Goal: Task Accomplishment & Management: Complete application form

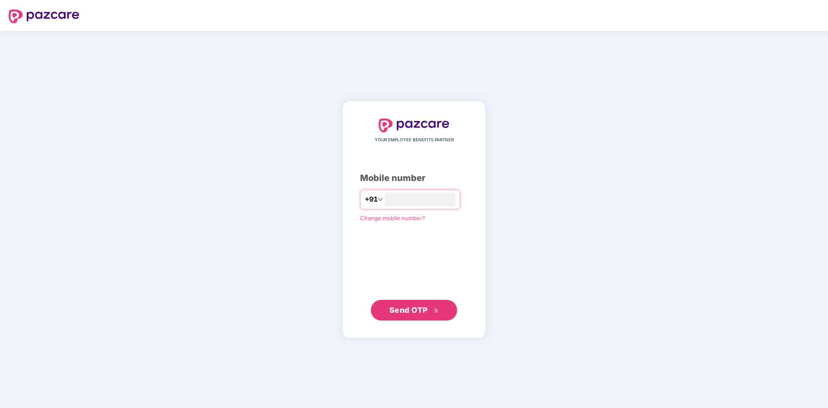
type input "**********"
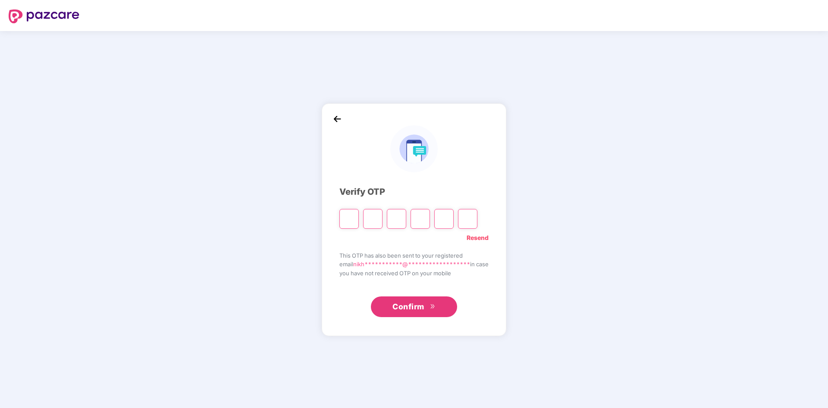
type input "*"
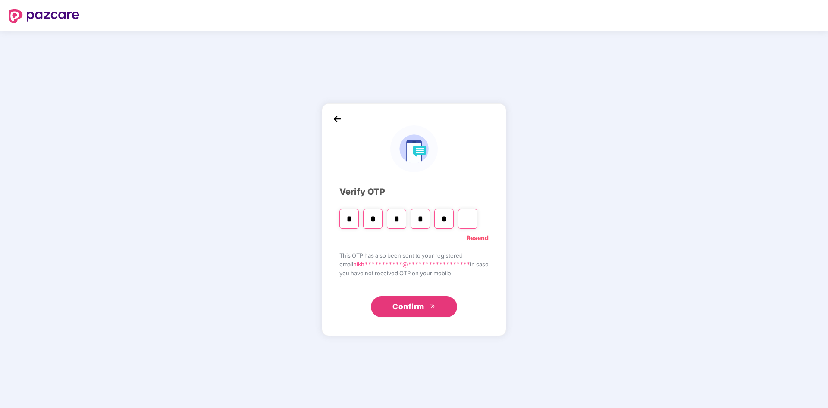
type input "*"
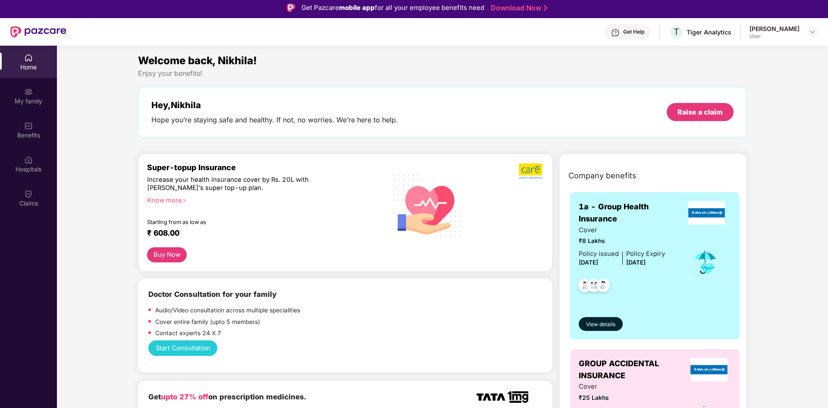
scroll to position [48, 0]
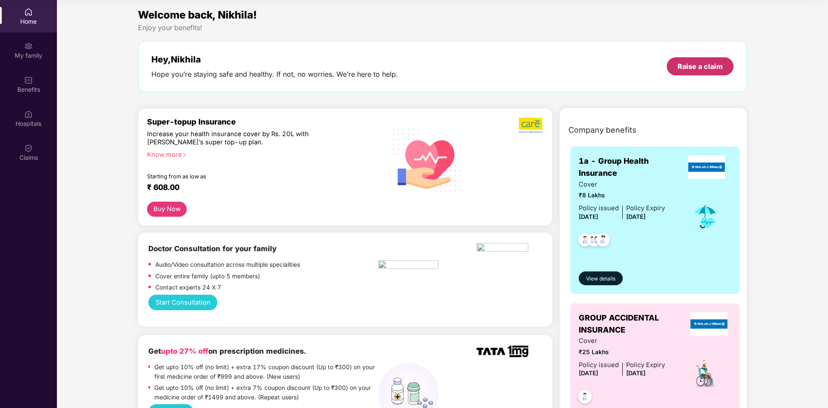
click at [716, 66] on div "Raise a claim" at bounding box center [700, 66] width 45 height 9
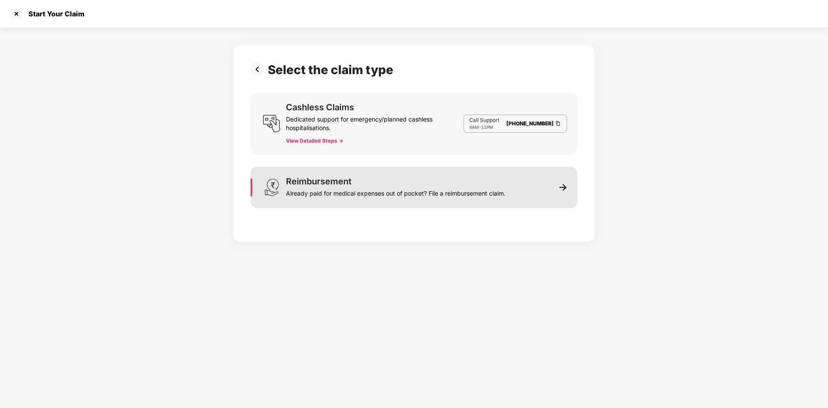
click at [563, 182] on div "Reimbursement Already paid for medical expenses out of pocket? File a reimburse…" at bounding box center [414, 187] width 327 height 41
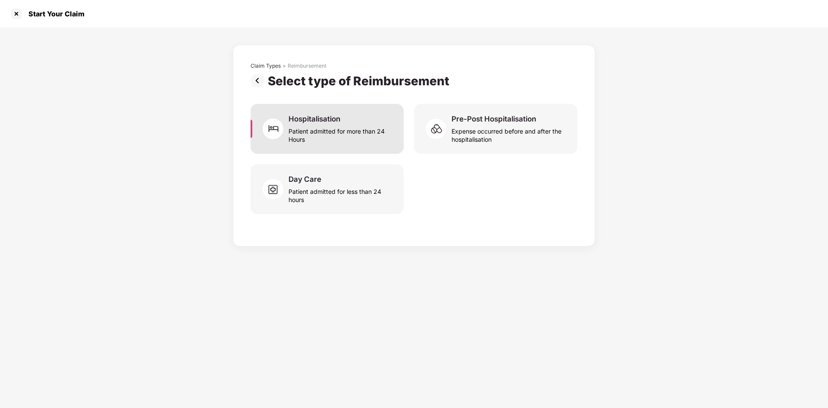
click at [310, 127] on div "Patient admitted for more than 24 Hours" at bounding box center [341, 134] width 105 height 20
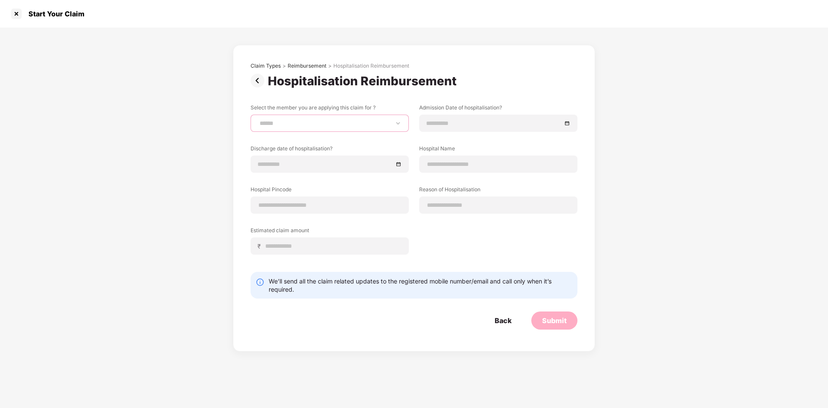
click at [258, 120] on select "**********" at bounding box center [330, 123] width 144 height 7
select select "**********"
click option "**********" at bounding box center [0, 0] width 0 height 0
click at [566, 123] on div at bounding box center [499, 123] width 144 height 9
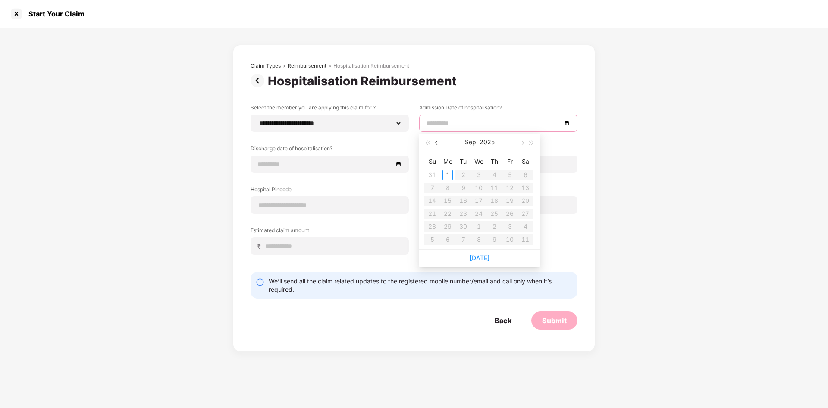
click at [438, 145] on button "button" at bounding box center [436, 142] width 9 height 17
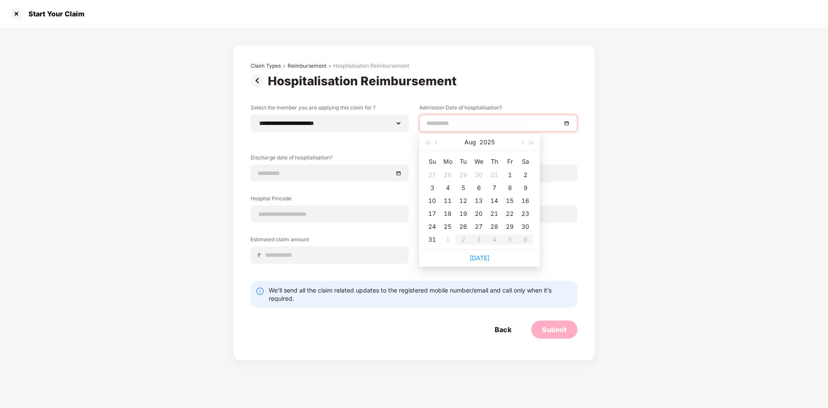
click at [468, 99] on div "**********" at bounding box center [414, 201] width 327 height 276
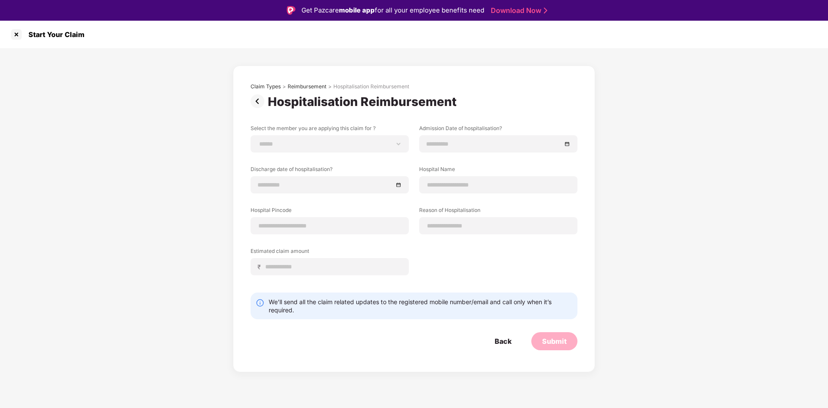
scroll to position [21, 0]
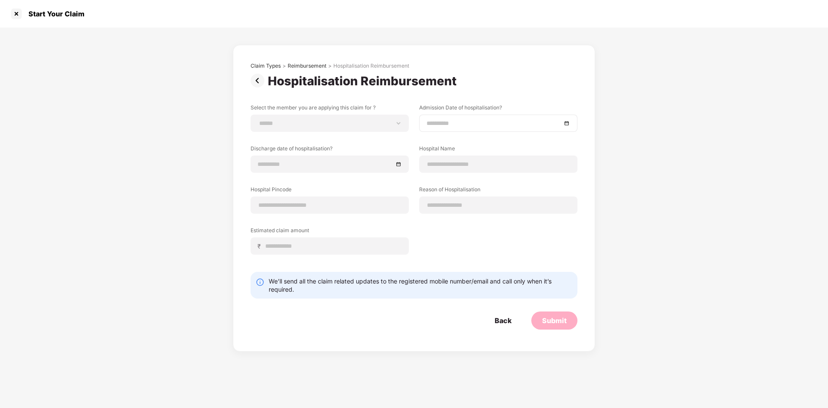
click at [481, 122] on input at bounding box center [494, 123] width 135 height 9
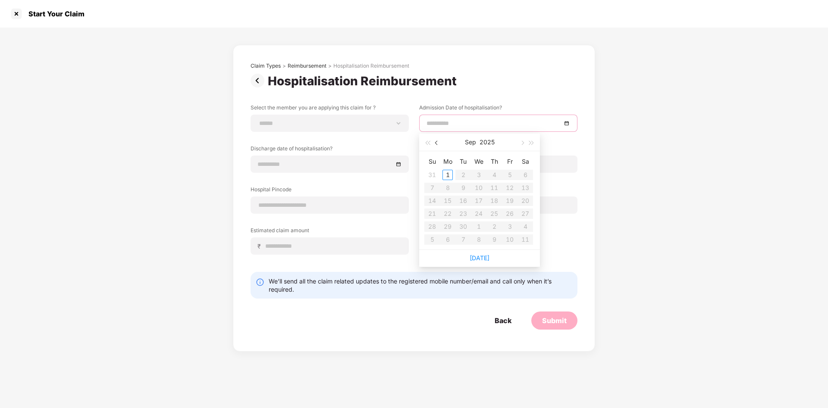
click at [437, 144] on span "button" at bounding box center [437, 143] width 4 height 4
type input "**********"
click at [446, 188] on div "4" at bounding box center [448, 188] width 10 height 10
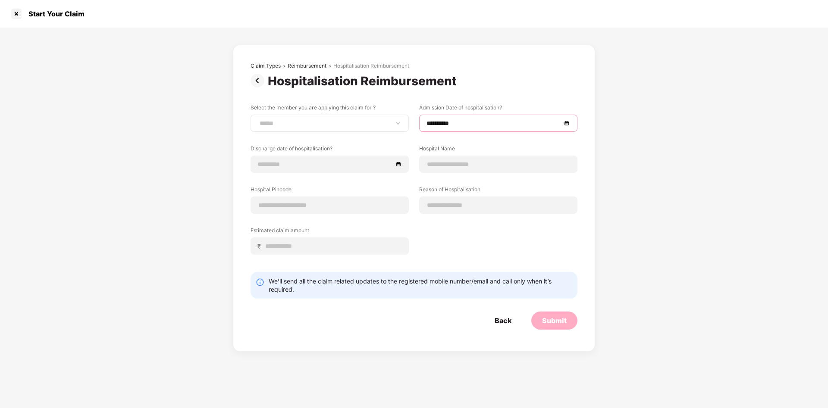
click at [335, 117] on div "**********" at bounding box center [330, 123] width 158 height 17
click at [258, 120] on select "**********" at bounding box center [330, 123] width 144 height 7
select select "**********"
click option "**********" at bounding box center [0, 0] width 0 height 0
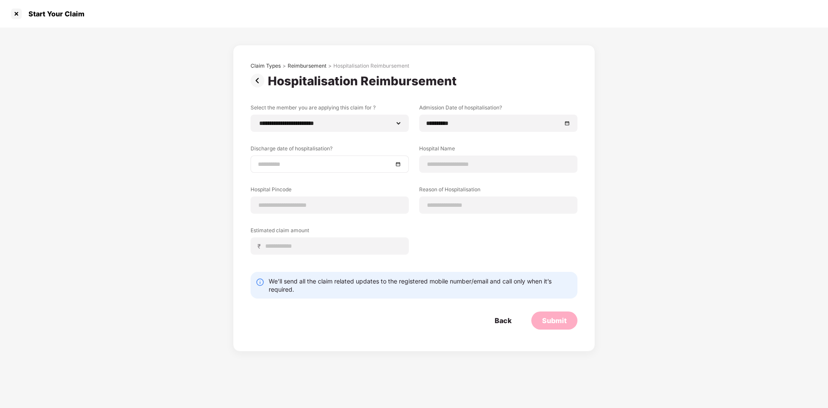
click at [397, 164] on div at bounding box center [330, 164] width 144 height 9
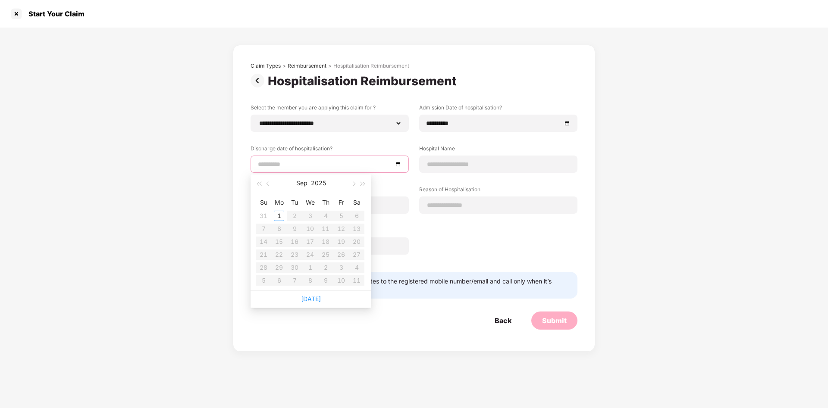
type input "**********"
click at [271, 183] on button "button" at bounding box center [268, 183] width 9 height 17
type input "**********"
click at [297, 226] on div "5" at bounding box center [294, 229] width 10 height 10
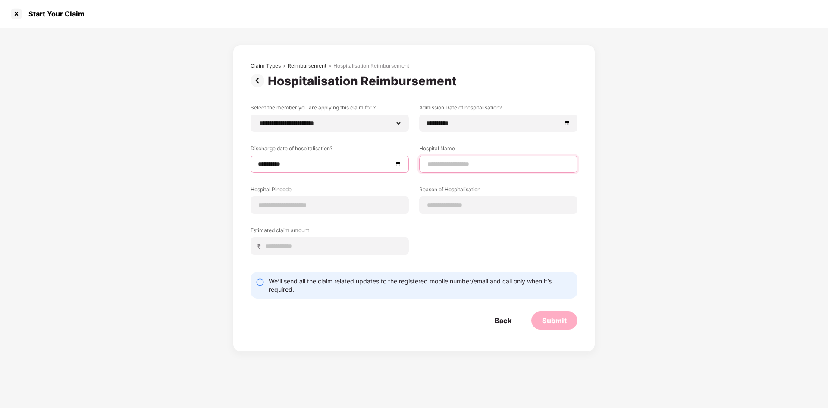
click at [466, 164] on input at bounding box center [499, 164] width 144 height 9
type input "*"
type input "**********"
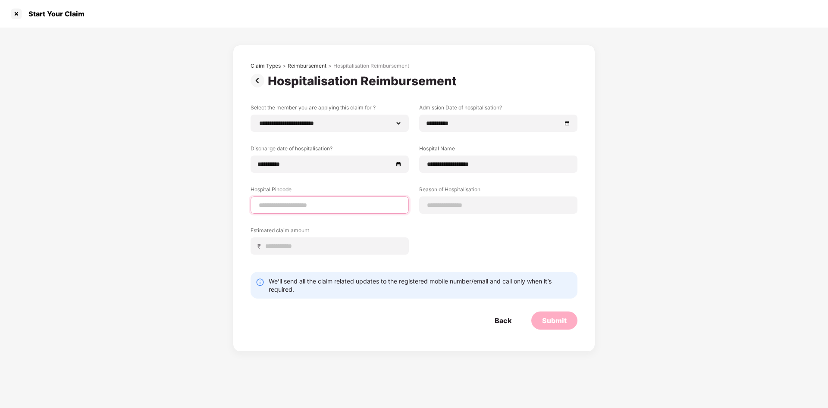
click at [333, 203] on input at bounding box center [330, 205] width 144 height 9
type input "******"
select select "*********"
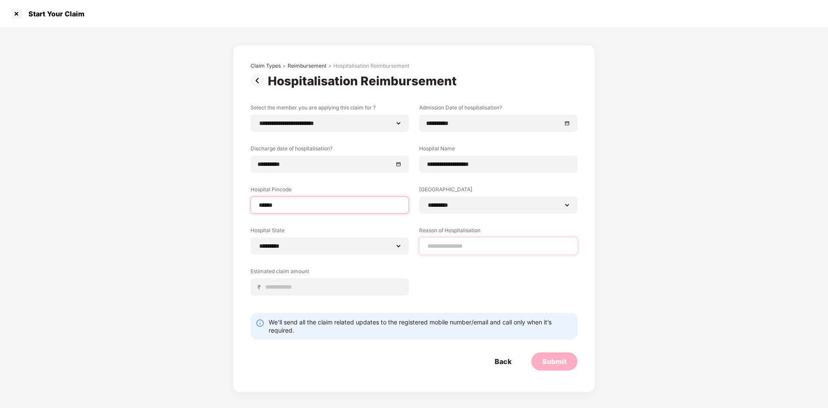
type input "******"
click at [491, 245] on input at bounding box center [499, 246] width 144 height 9
type input "********"
click at [379, 293] on div "₹" at bounding box center [330, 287] width 158 height 17
click at [374, 289] on input at bounding box center [333, 287] width 137 height 9
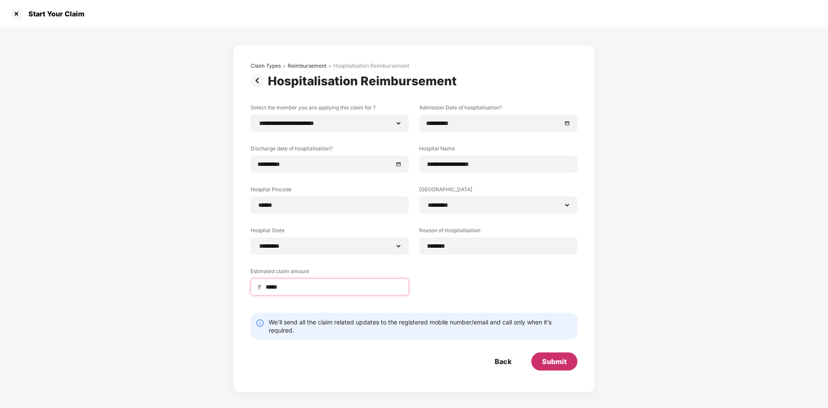
type input "*****"
click at [552, 360] on div "Submit" at bounding box center [554, 361] width 25 height 9
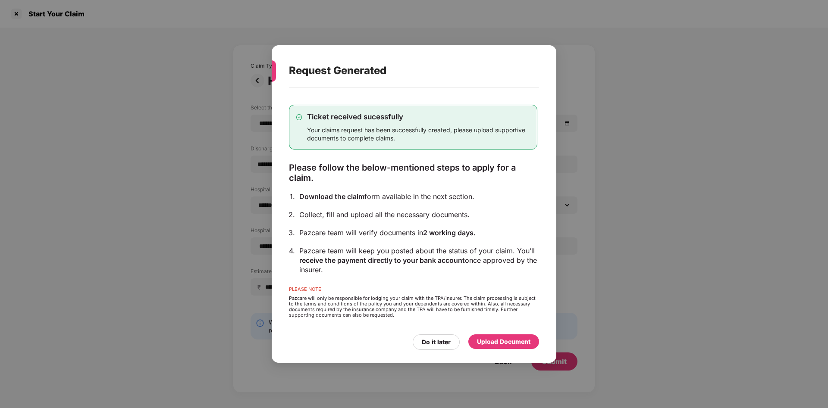
click at [504, 344] on div "Upload Document" at bounding box center [503, 341] width 53 height 9
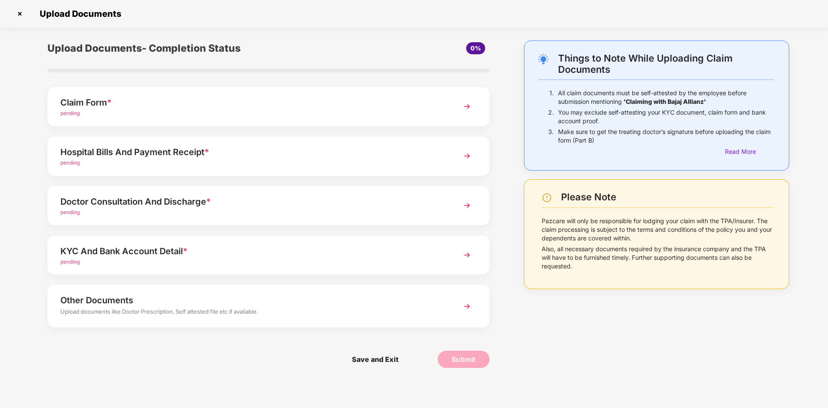
click at [468, 103] on img at bounding box center [467, 107] width 16 height 16
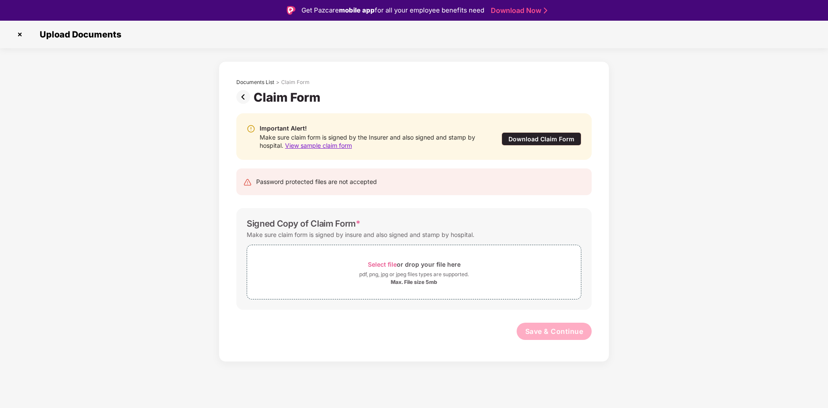
click at [550, 141] on div "Download Claim Form" at bounding box center [542, 138] width 80 height 13
click at [244, 98] on img at bounding box center [244, 97] width 17 height 14
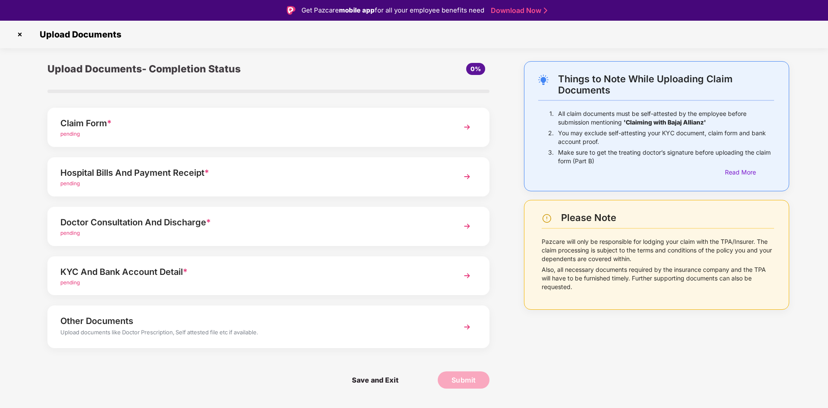
click at [467, 277] on img at bounding box center [467, 276] width 16 height 16
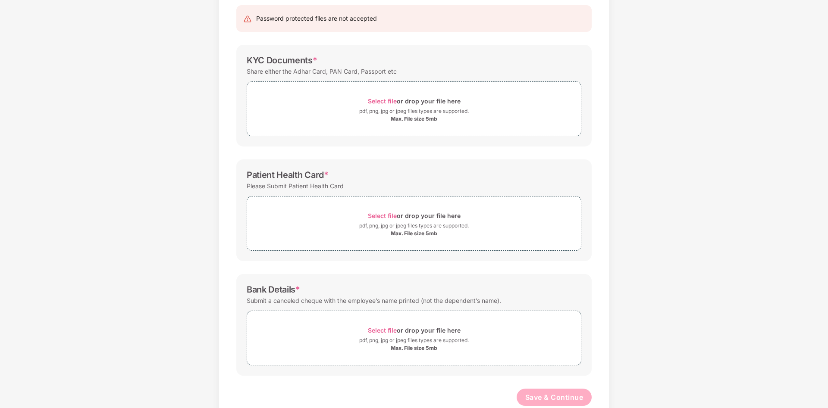
scroll to position [88, 0]
click at [388, 331] on span "Select file" at bounding box center [382, 330] width 29 height 7
click at [370, 214] on span "Select file" at bounding box center [382, 215] width 29 height 7
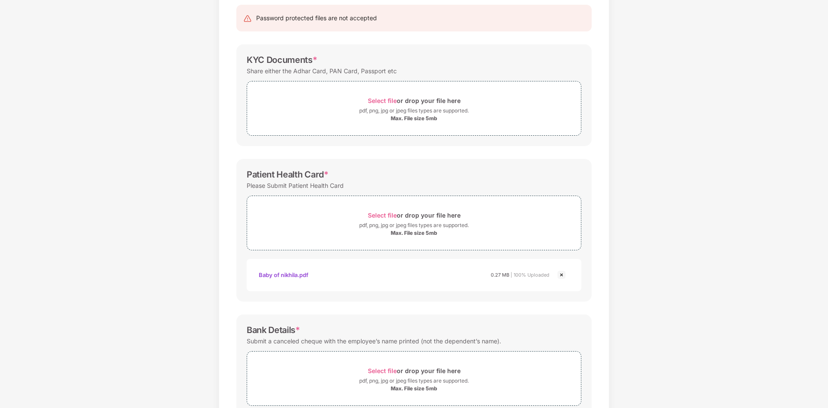
click at [294, 276] on div "Baby of nikhila.pdf" at bounding box center [284, 275] width 50 height 15
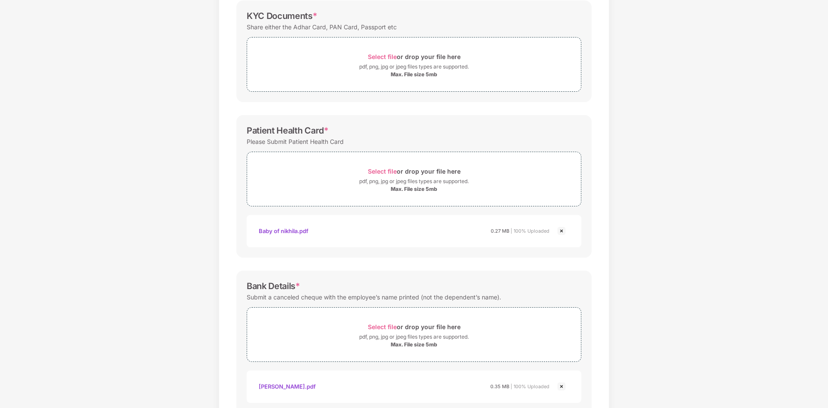
scroll to position [0, 0]
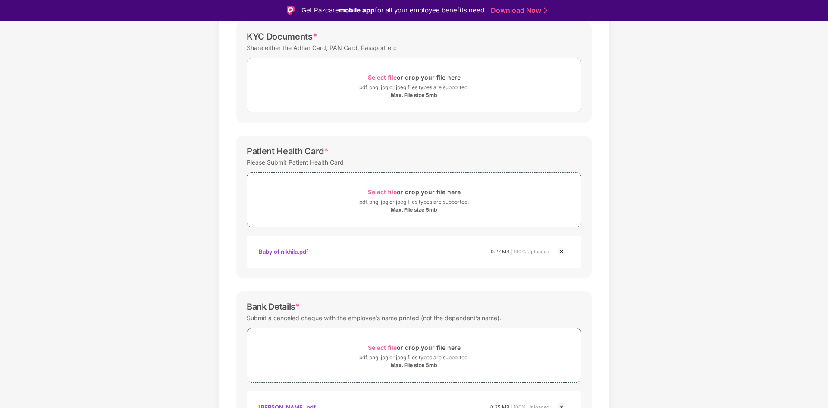
click at [380, 75] on span "Select file" at bounding box center [382, 77] width 29 height 7
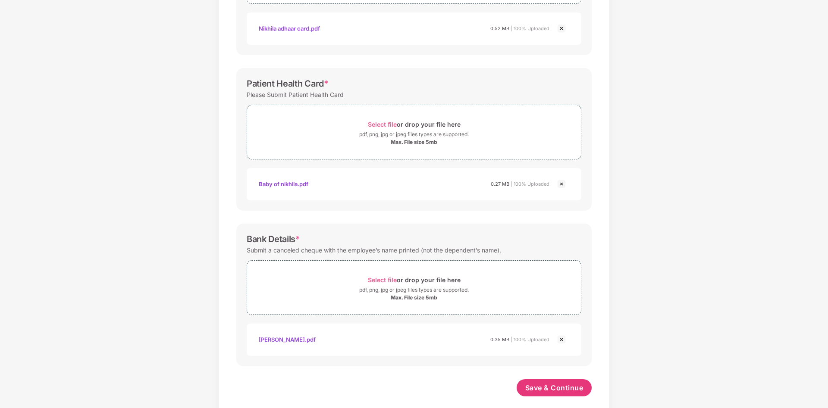
scroll to position [231, 0]
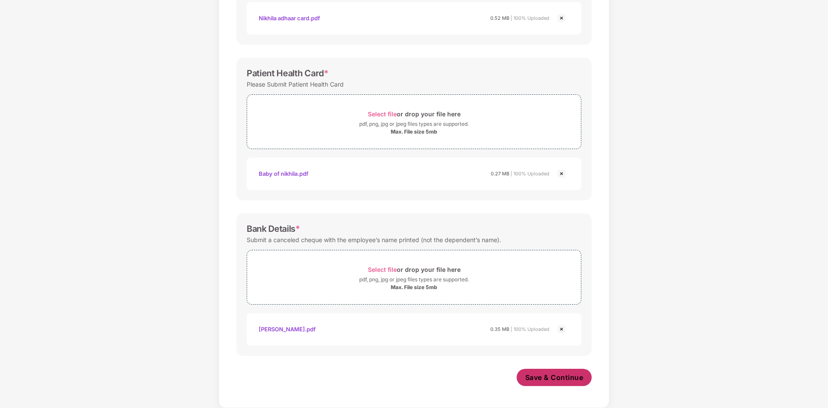
click at [573, 380] on span "Save & Continue" at bounding box center [554, 377] width 58 height 9
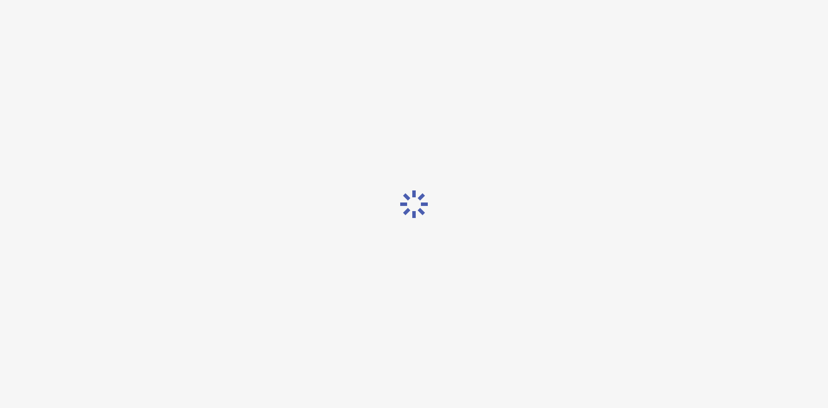
scroll to position [0, 0]
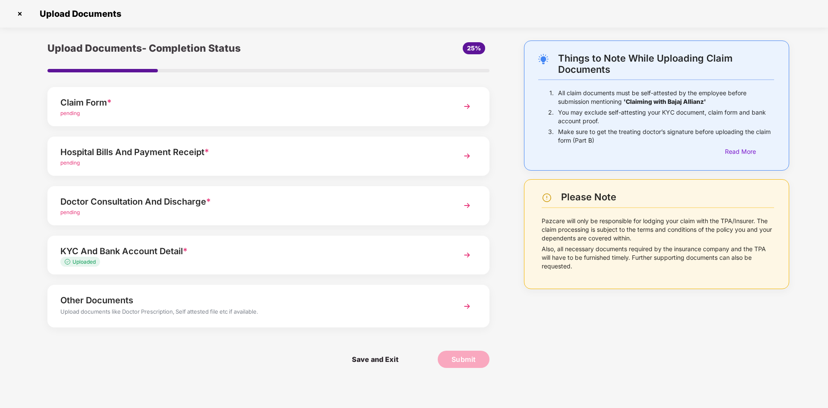
click at [468, 204] on img at bounding box center [467, 206] width 16 height 16
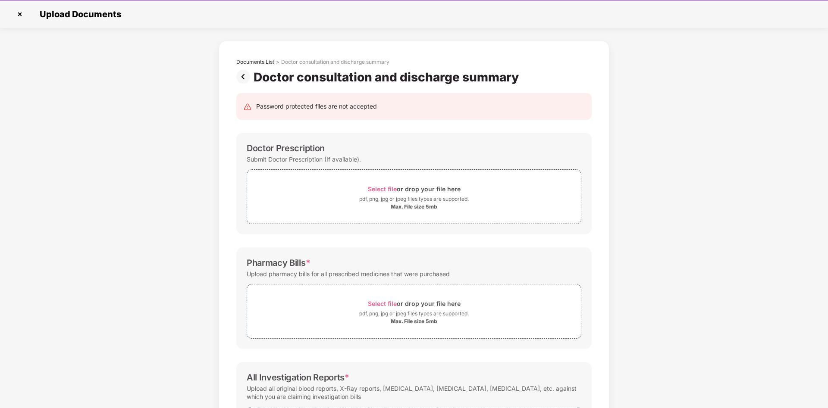
scroll to position [21, 0]
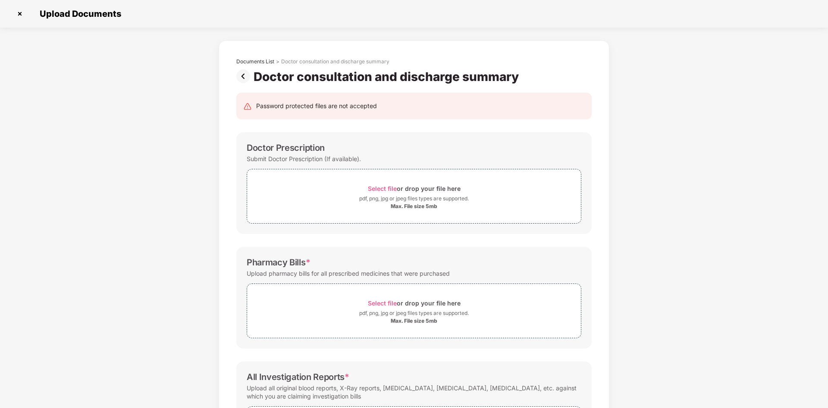
drag, startPoint x: 822, startPoint y: 277, endPoint x: 591, endPoint y: 341, distance: 239.4
click at [820, 286] on div "Documents List > Doctor consultation and discharge summary Doctor consultation …" at bounding box center [414, 283] width 828 height 484
click at [386, 190] on span "Select file" at bounding box center [382, 188] width 29 height 7
click at [387, 303] on span "Select file" at bounding box center [382, 303] width 29 height 7
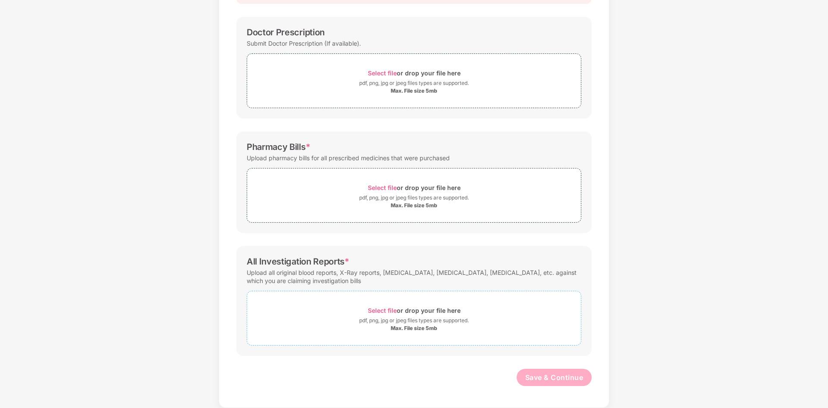
click at [383, 311] on span "Select file" at bounding box center [382, 310] width 29 height 7
click at [562, 369] on img at bounding box center [561, 370] width 10 height 10
click at [383, 186] on span "Select file" at bounding box center [382, 187] width 29 height 7
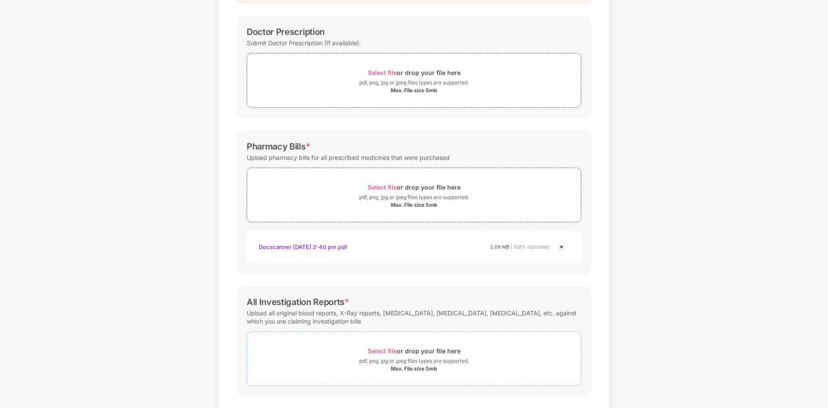
click at [380, 354] on span "Select file" at bounding box center [382, 351] width 29 height 7
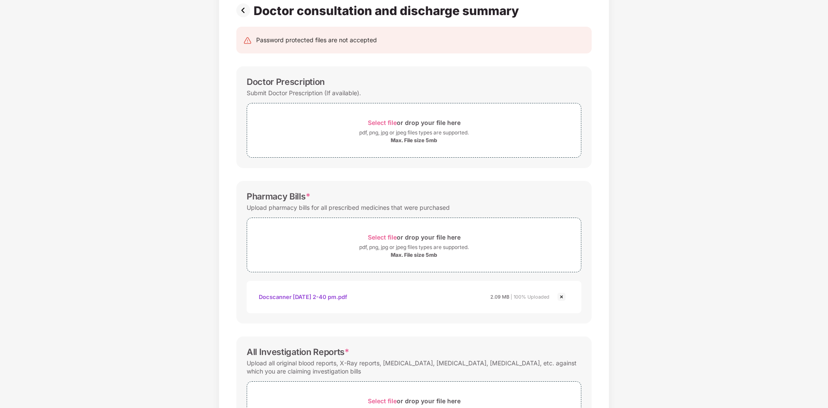
scroll to position [198, 0]
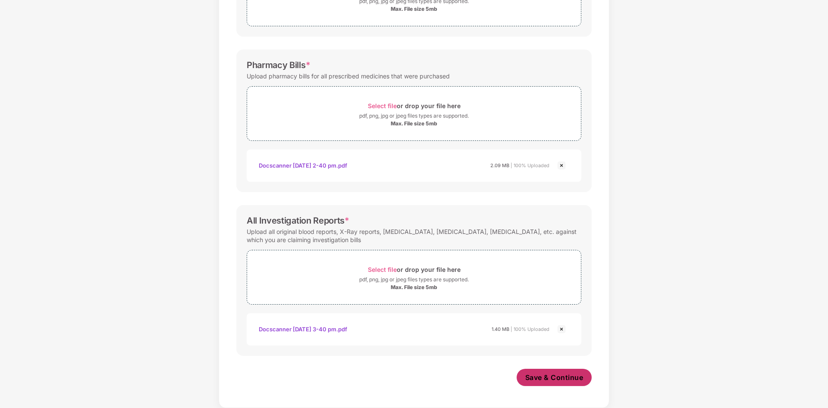
click at [565, 379] on span "Save & Continue" at bounding box center [554, 377] width 58 height 9
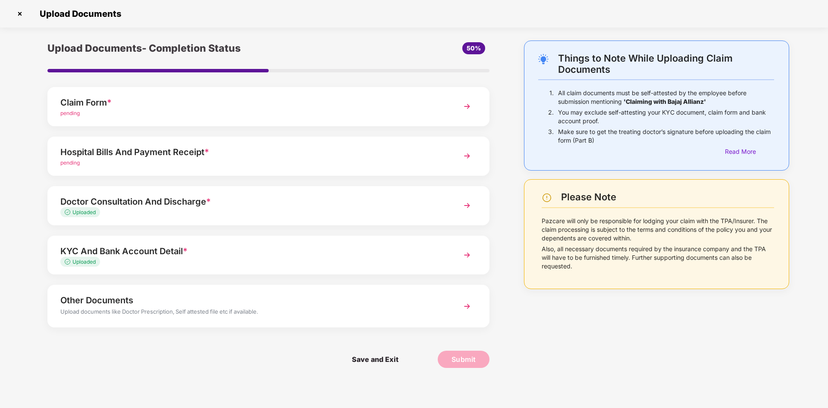
click at [465, 152] on img at bounding box center [467, 156] width 16 height 16
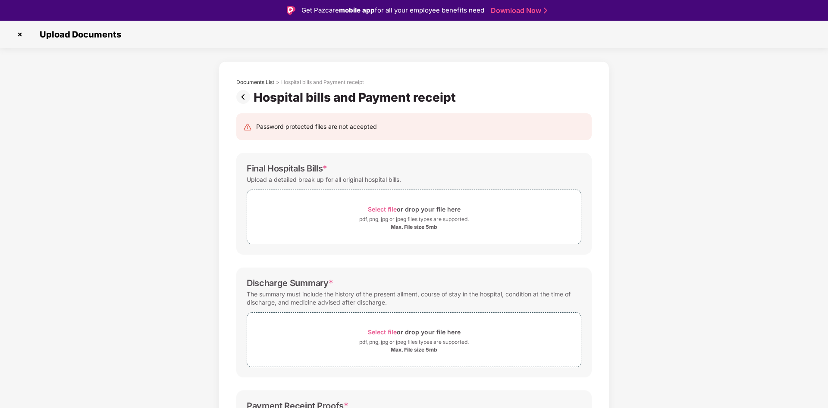
scroll to position [21, 0]
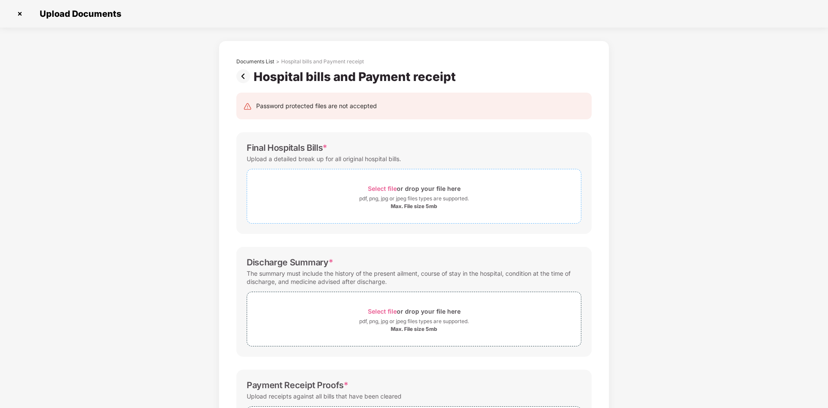
click at [379, 189] on span "Select file" at bounding box center [382, 188] width 29 height 7
click at [375, 187] on span "Select file" at bounding box center [382, 188] width 29 height 7
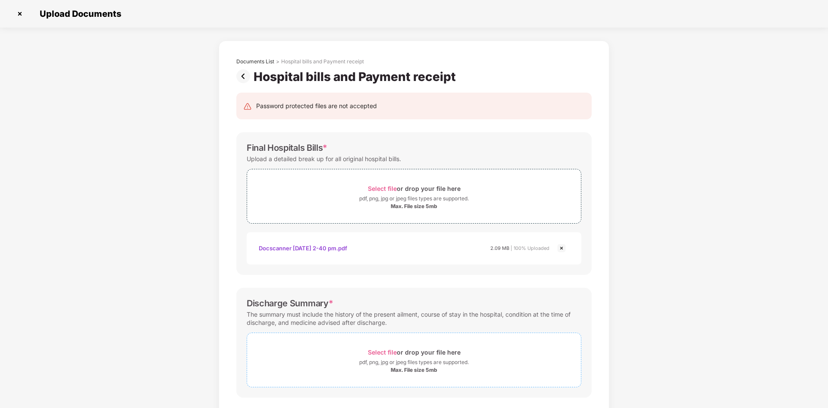
click at [391, 353] on span "Select file" at bounding box center [382, 352] width 29 height 7
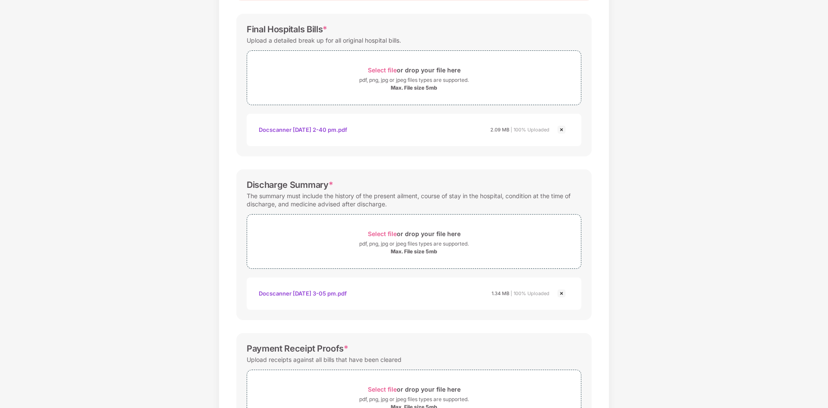
scroll to position [110, 0]
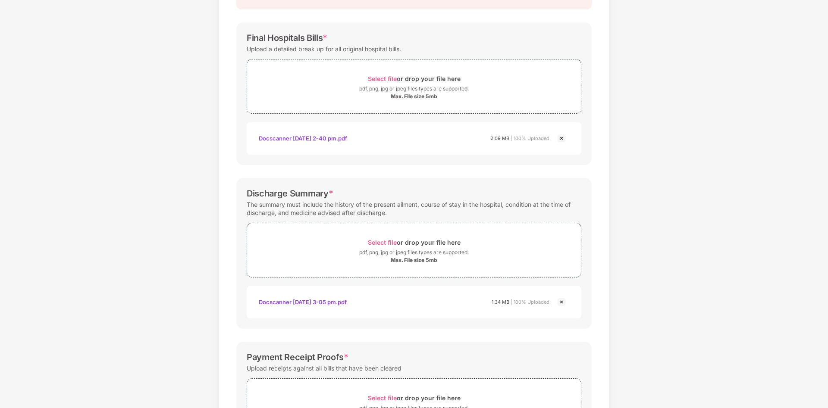
drag, startPoint x: 620, startPoint y: 262, endPoint x: 603, endPoint y: 243, distance: 25.6
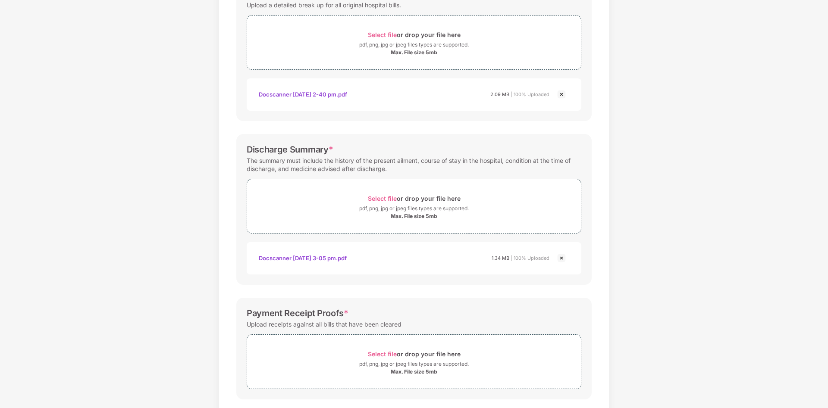
click at [687, 187] on div "Documents List > Hospital bills and Payment receipt Hospital bills and Payment …" at bounding box center [414, 169] width 828 height 565
click at [389, 352] on span "Select file" at bounding box center [382, 354] width 29 height 7
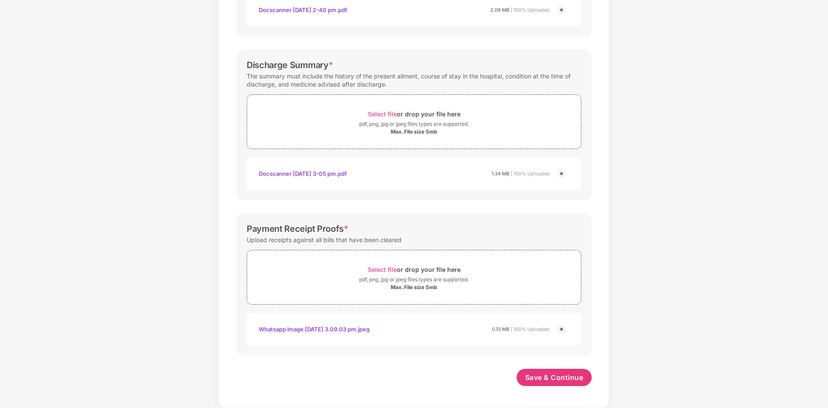
scroll to position [239, 0]
click at [557, 381] on span "Save & Continue" at bounding box center [554, 377] width 58 height 9
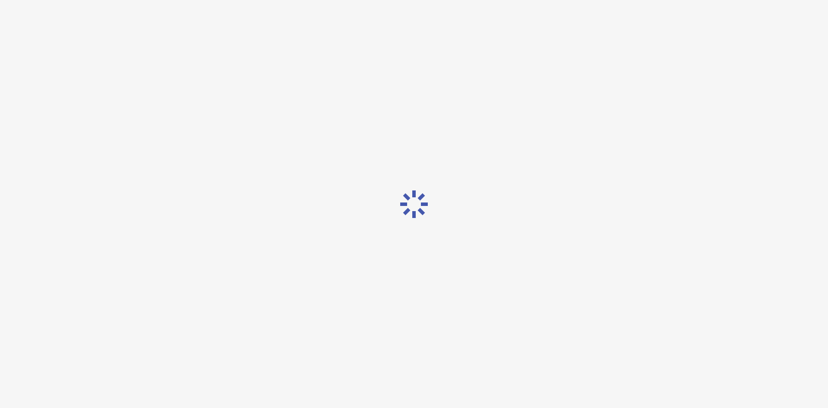
scroll to position [0, 0]
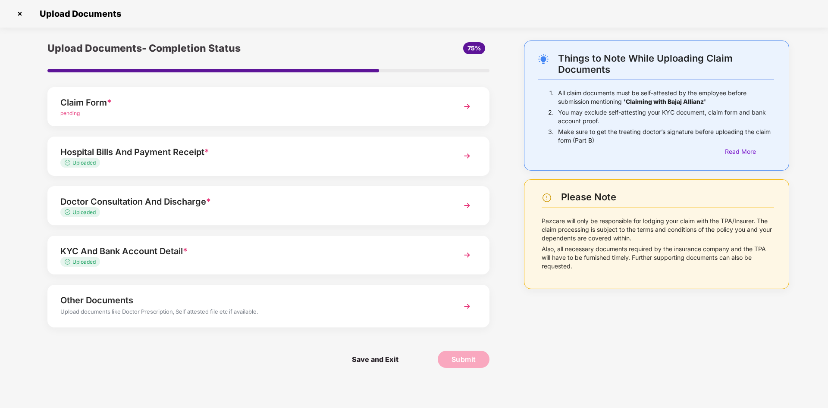
click at [465, 104] on img at bounding box center [467, 107] width 16 height 16
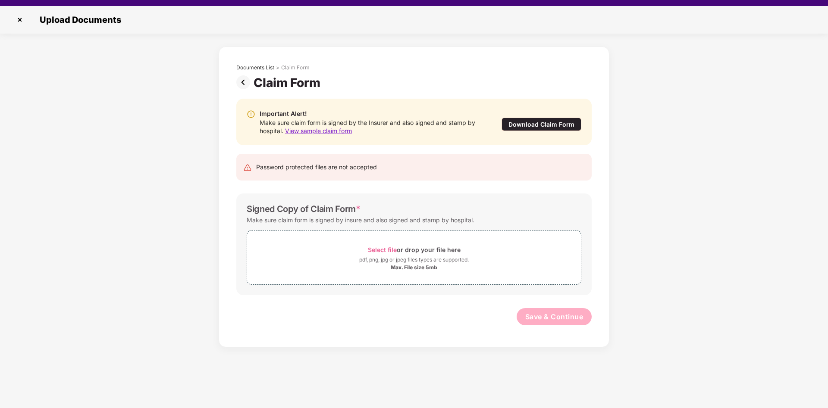
scroll to position [21, 0]
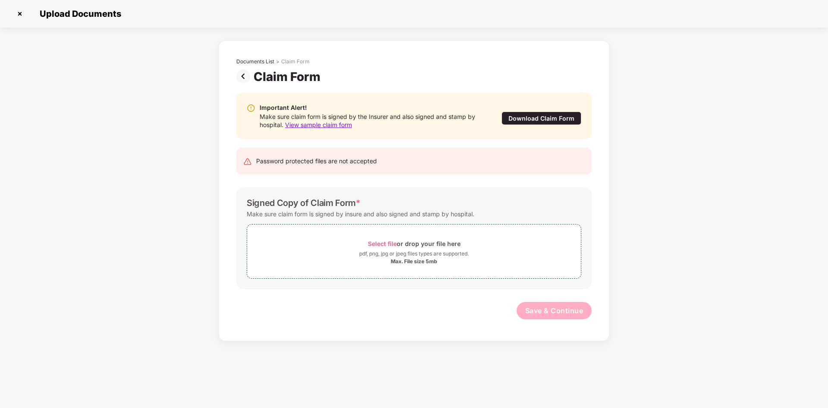
click at [536, 113] on div "Download Claim Form" at bounding box center [542, 118] width 80 height 13
click at [243, 74] on img at bounding box center [244, 76] width 17 height 14
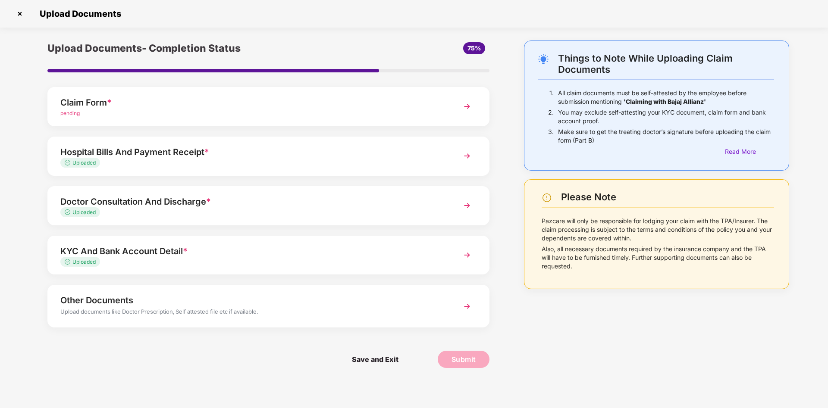
click at [429, 307] on div "Other Documents" at bounding box center [251, 301] width 382 height 14
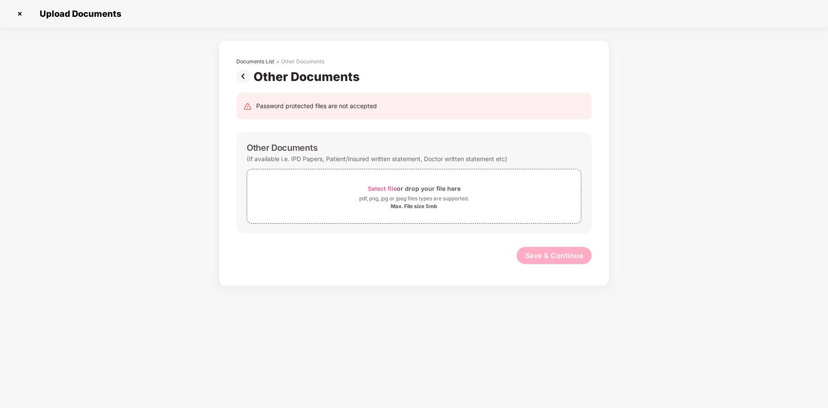
scroll to position [0, 0]
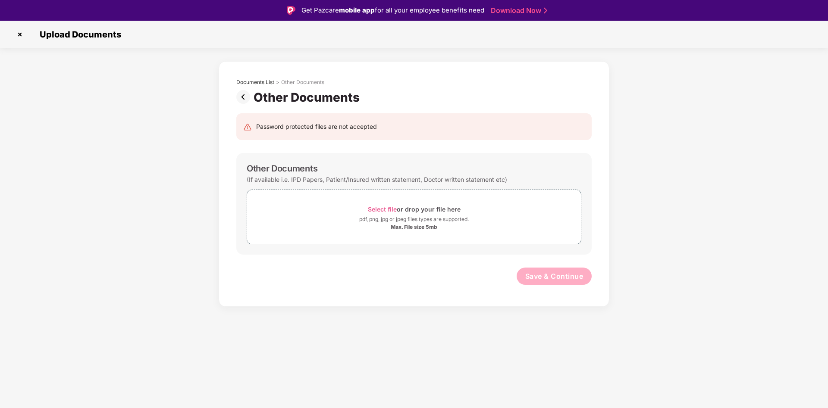
click at [246, 101] on img at bounding box center [244, 97] width 17 height 14
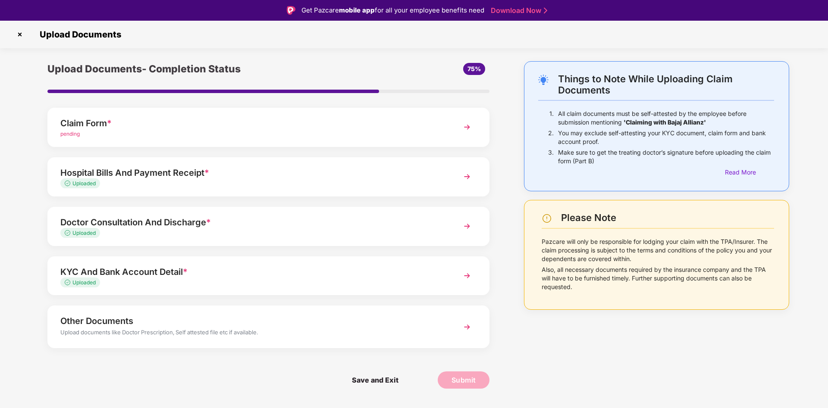
click at [469, 124] on img at bounding box center [467, 127] width 16 height 16
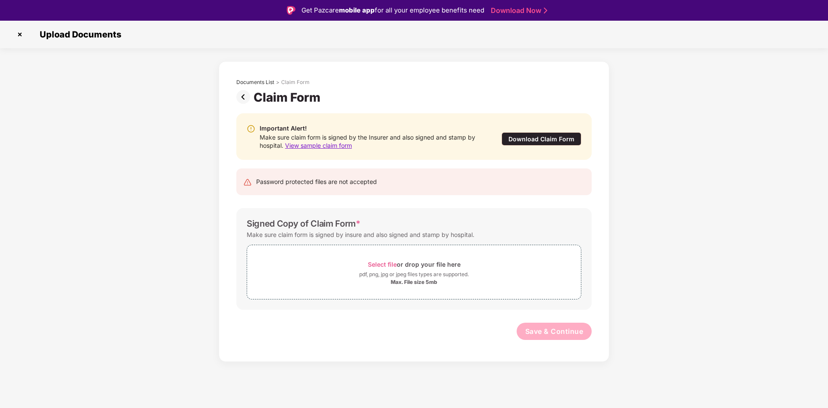
click at [521, 135] on div "Download Claim Form" at bounding box center [542, 138] width 80 height 13
click at [243, 98] on img at bounding box center [244, 97] width 17 height 14
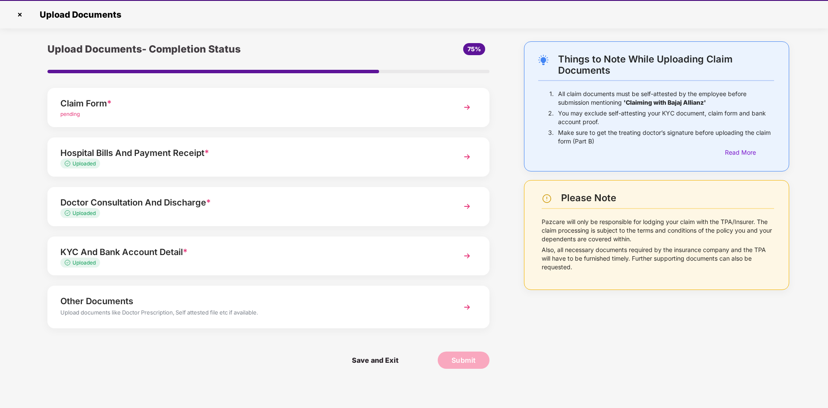
scroll to position [21, 0]
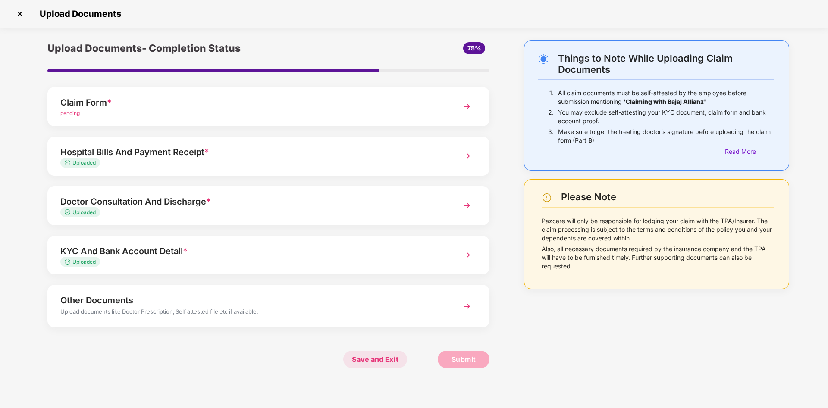
click at [373, 356] on span "Save and Exit" at bounding box center [375, 359] width 64 height 17
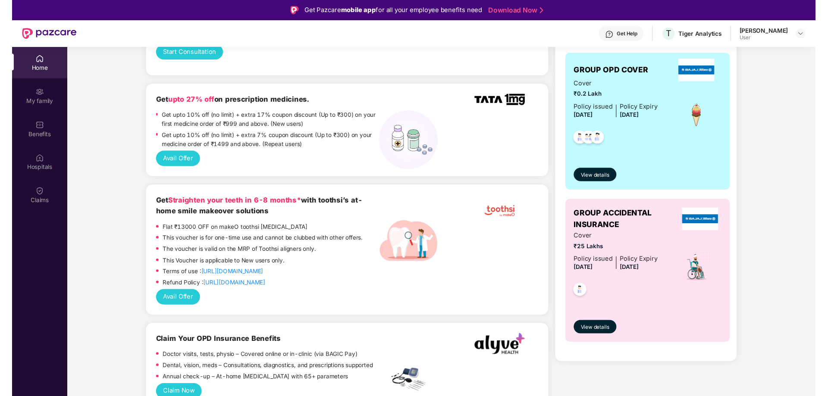
scroll to position [484, 0]
